Goal: Task Accomplishment & Management: Manage account settings

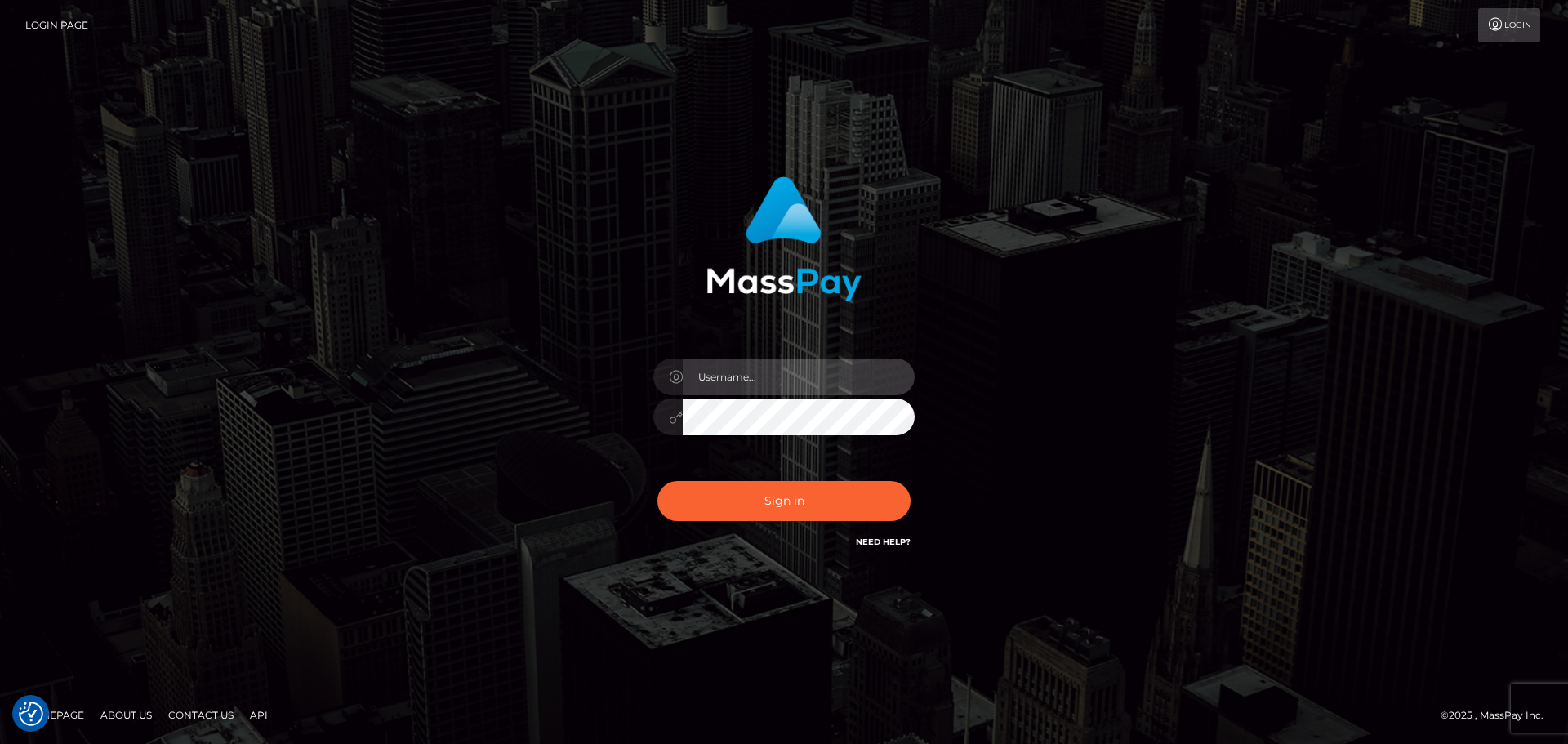
type input "[EMAIL_ADDRESS][PERSON_NAME][DOMAIN_NAME]"
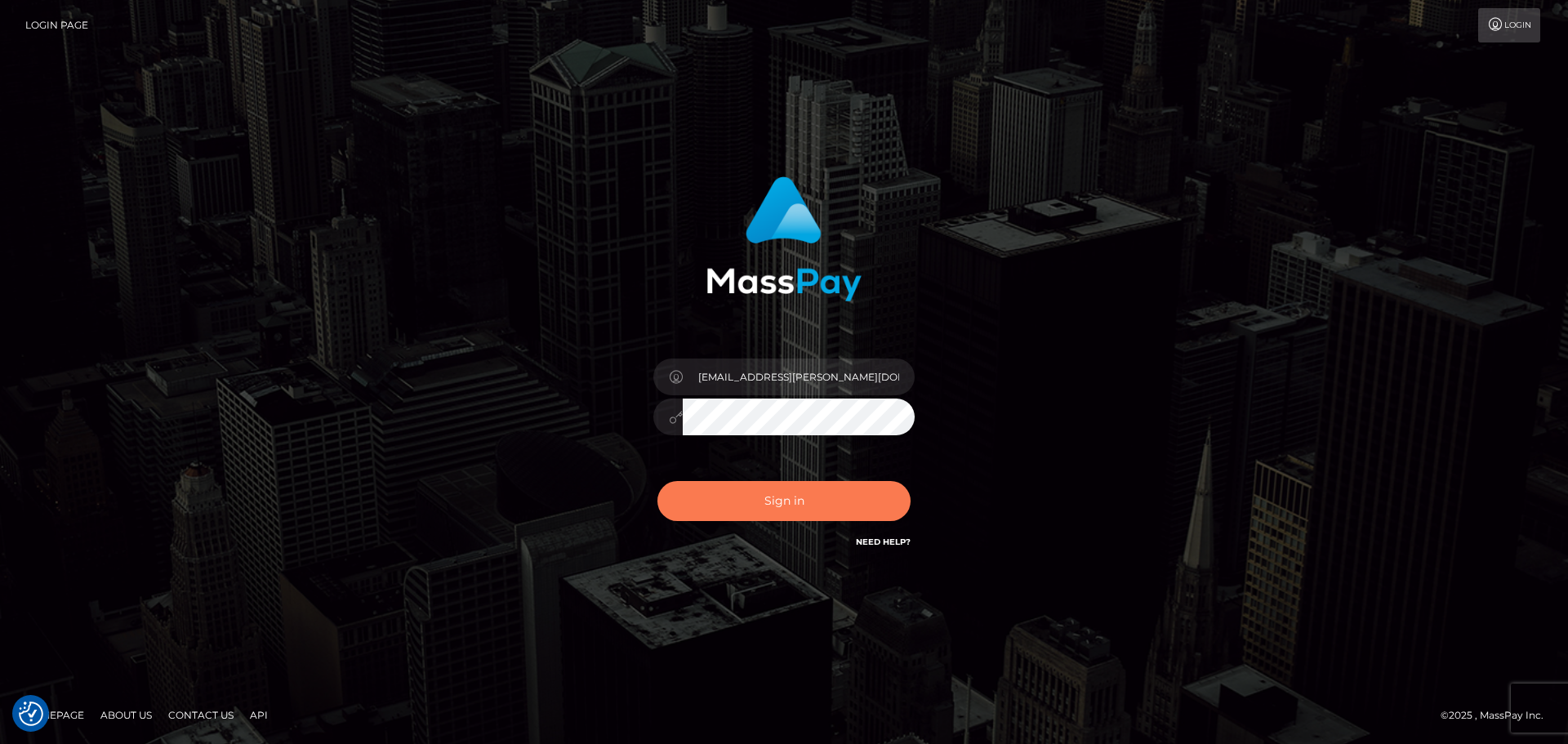
click at [767, 501] on button "Sign in" at bounding box center [784, 501] width 253 height 40
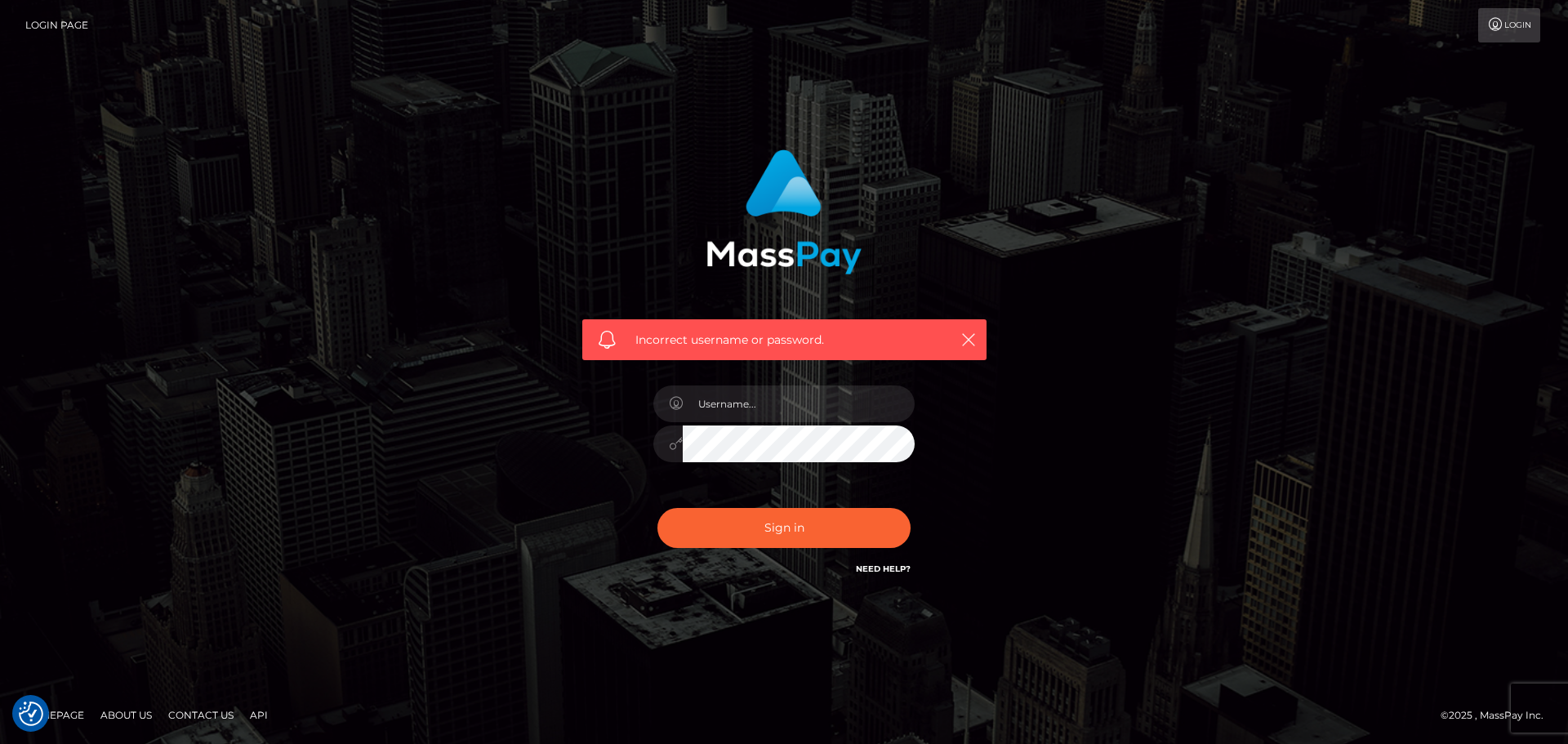
type input "lukas.wibben@gmail.com"
click at [810, 546] on button "Sign in" at bounding box center [784, 527] width 253 height 40
click at [762, 414] on input "text" at bounding box center [799, 403] width 232 height 36
